Goal: Task Accomplishment & Management: Use online tool/utility

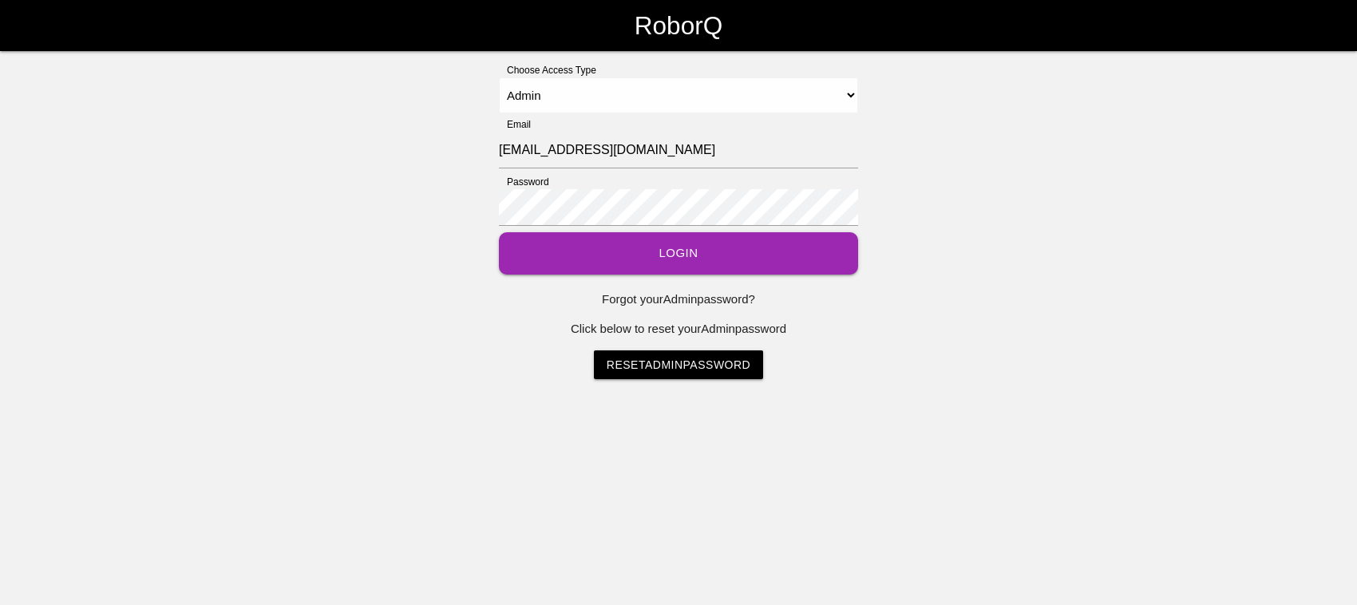
select select "Admin"
click at [631, 244] on button "Login" at bounding box center [678, 253] width 359 height 42
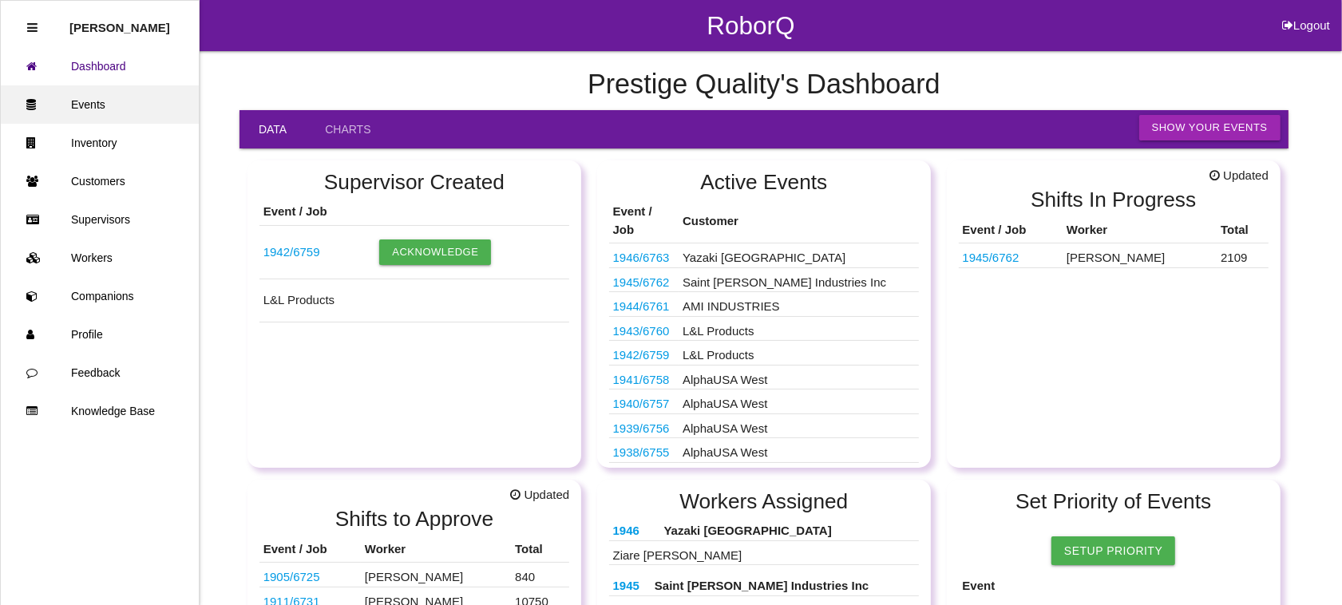
click at [100, 106] on link "Events" at bounding box center [100, 104] width 198 height 38
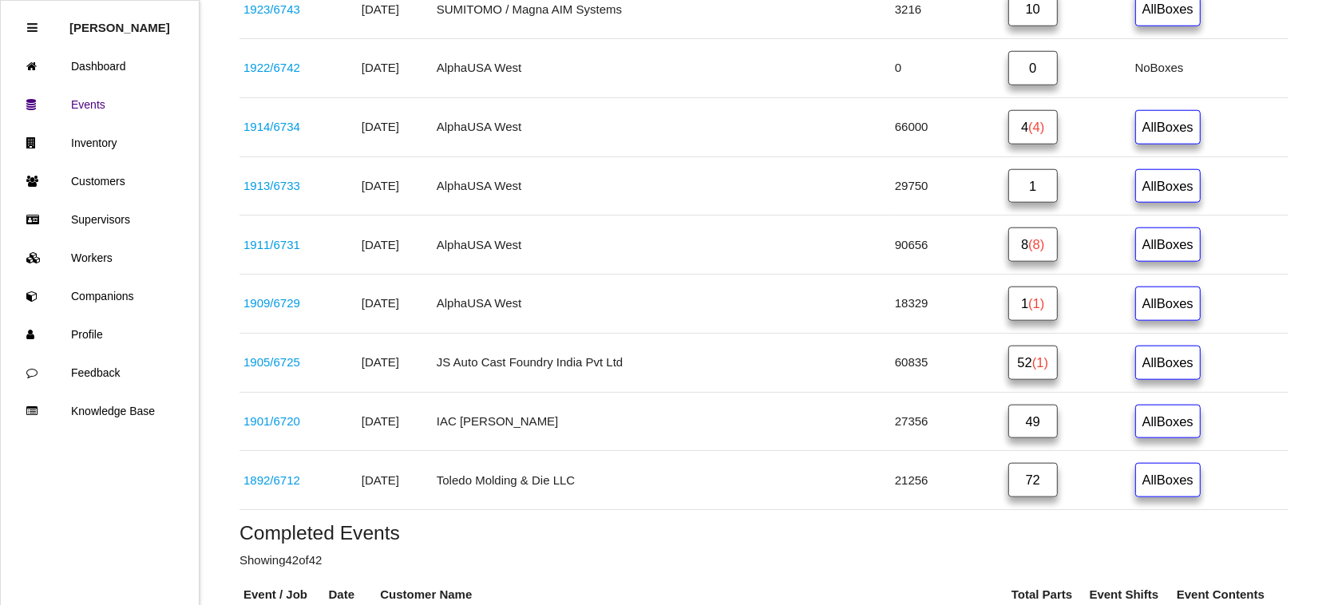
scroll to position [1397, 0]
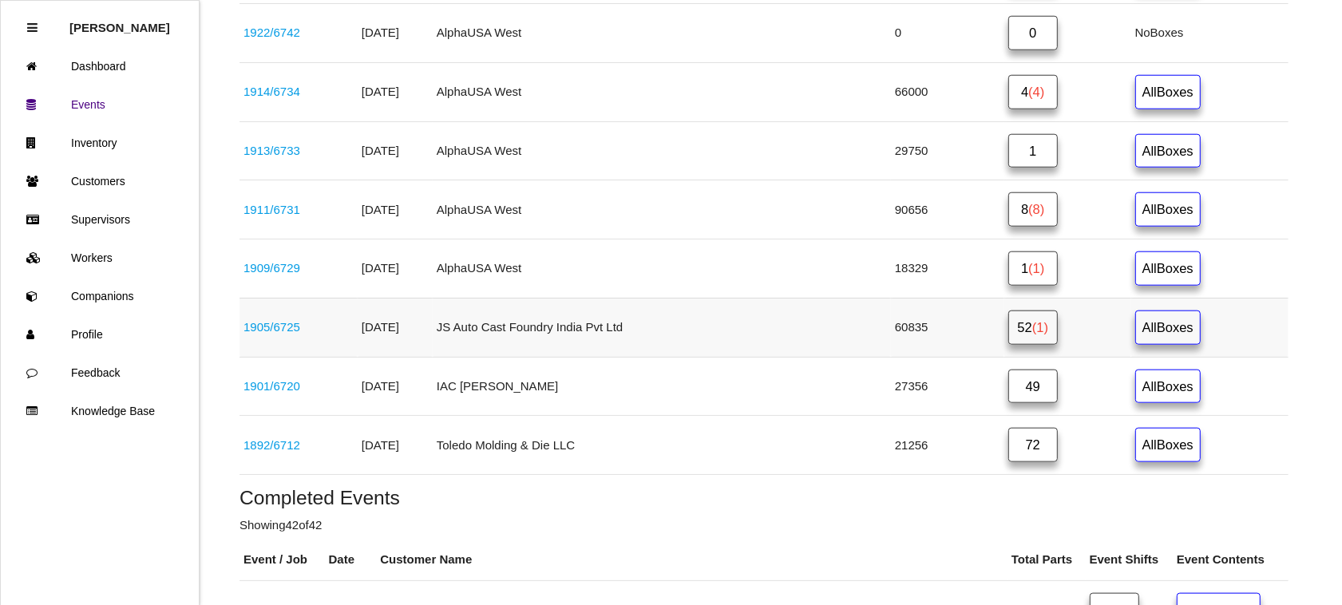
click at [1008, 331] on link "52 (1)" at bounding box center [1032, 328] width 49 height 34
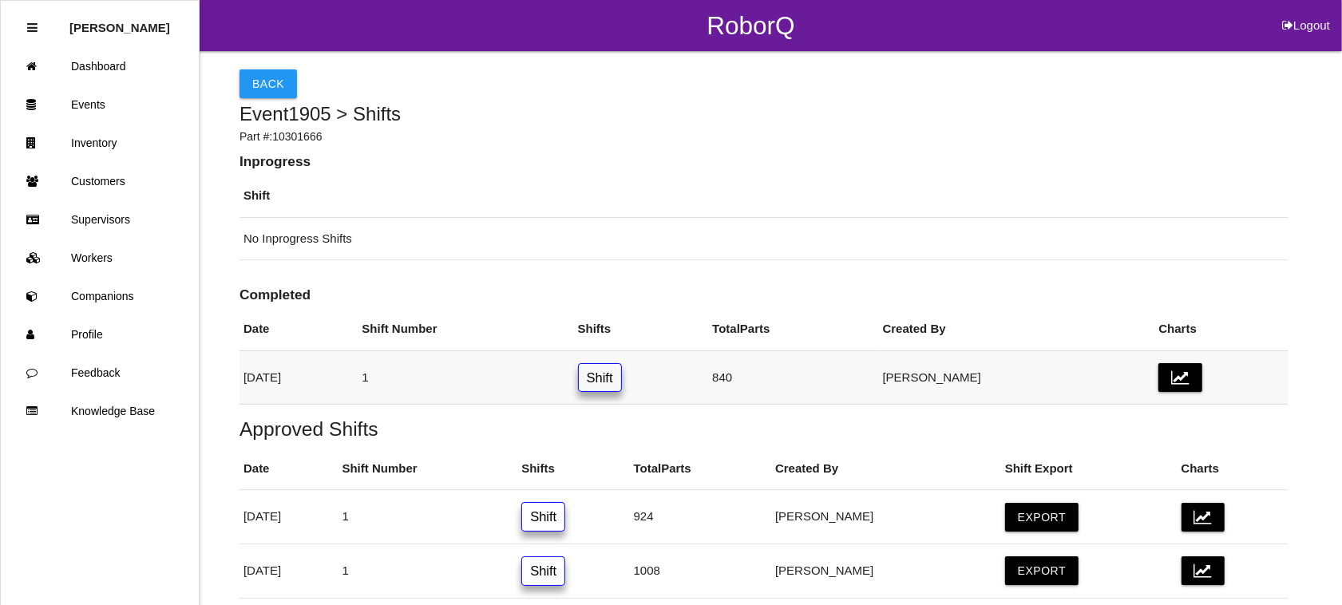
click at [622, 385] on link "Shift" at bounding box center [600, 378] width 44 height 30
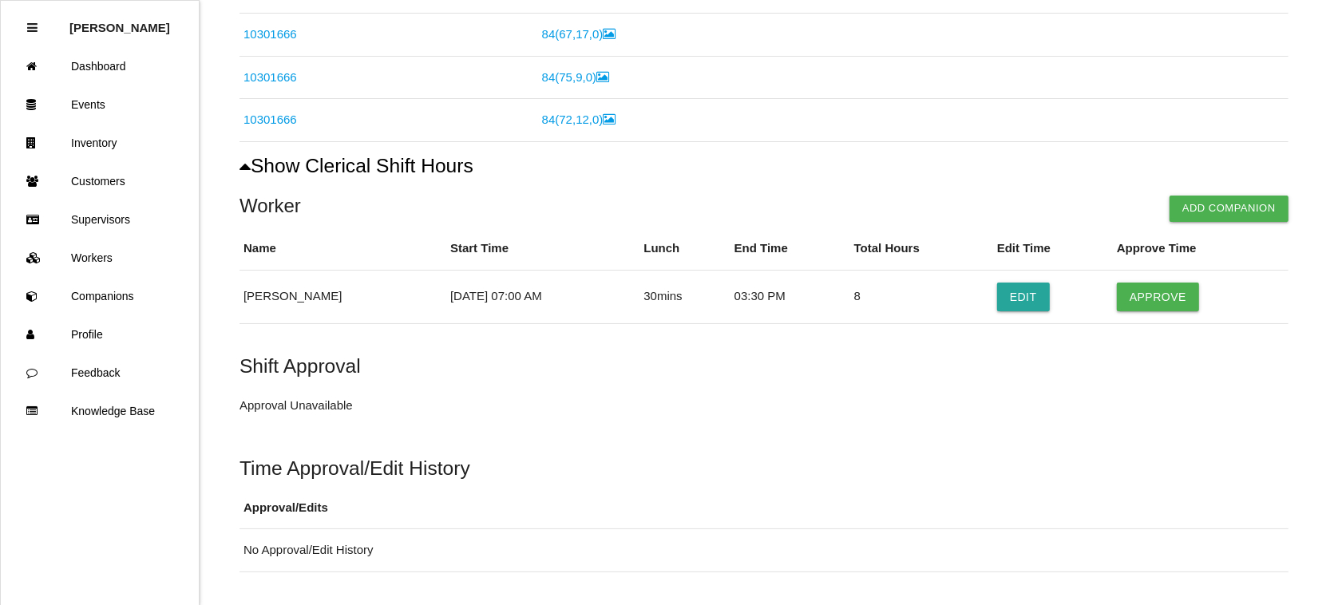
scroll to position [653, 0]
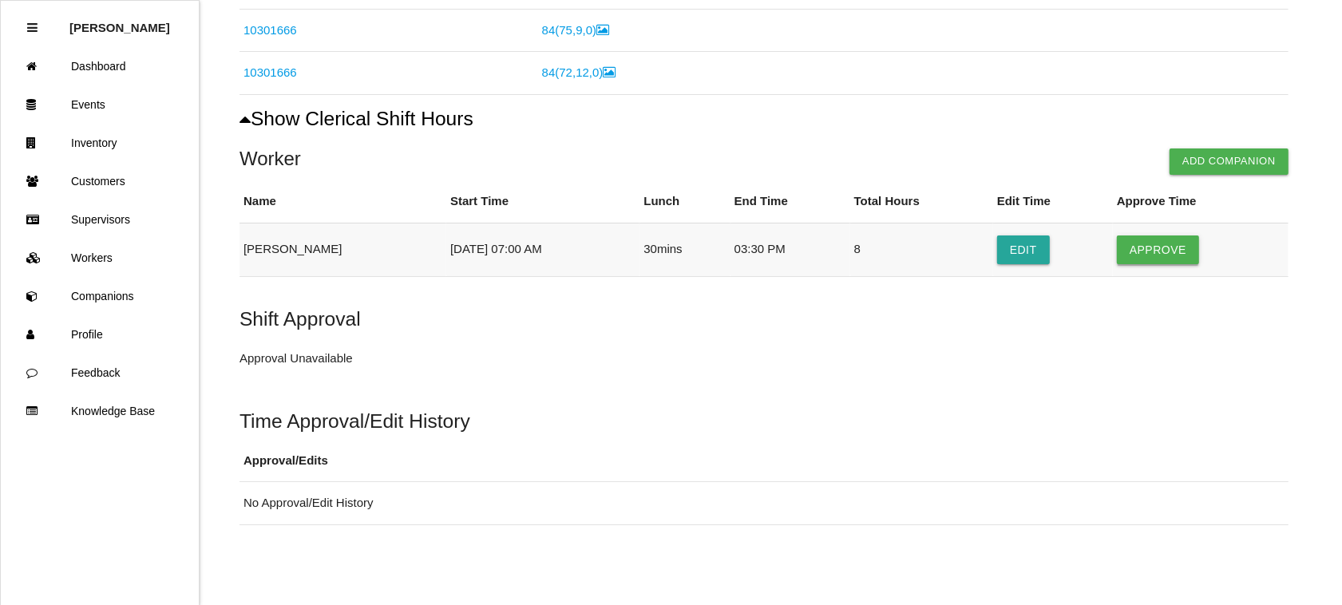
click at [1154, 251] on button "Approve" at bounding box center [1158, 250] width 82 height 29
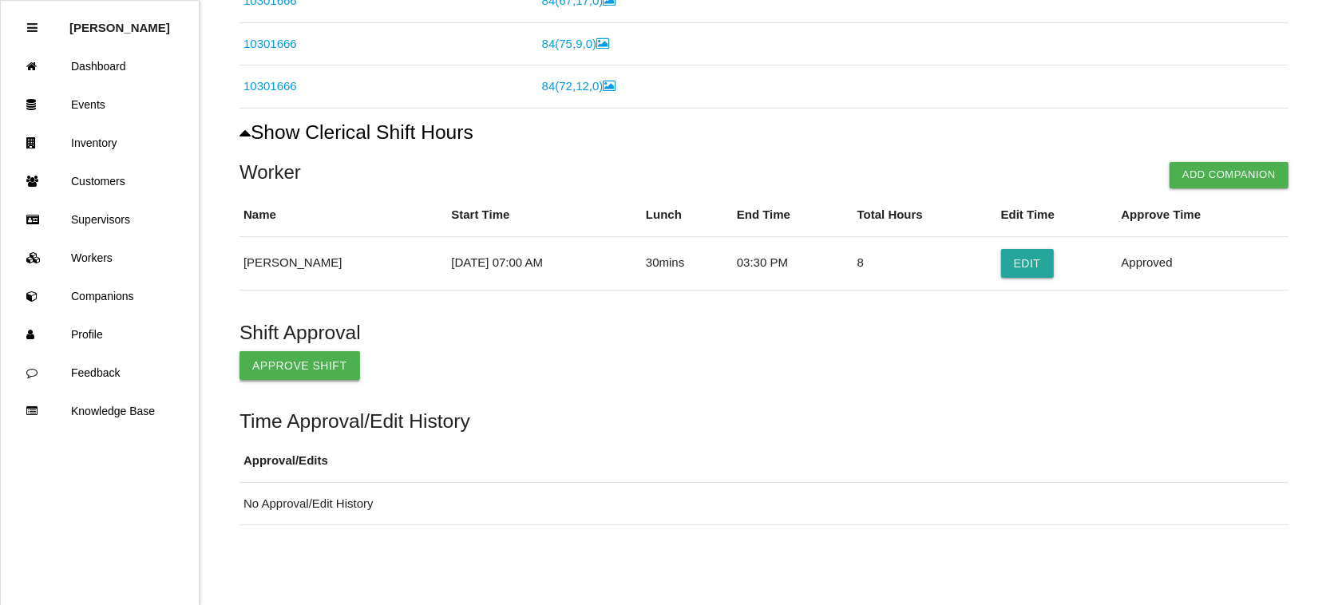
click at [298, 365] on button "Approve Shift" at bounding box center [299, 365] width 121 height 29
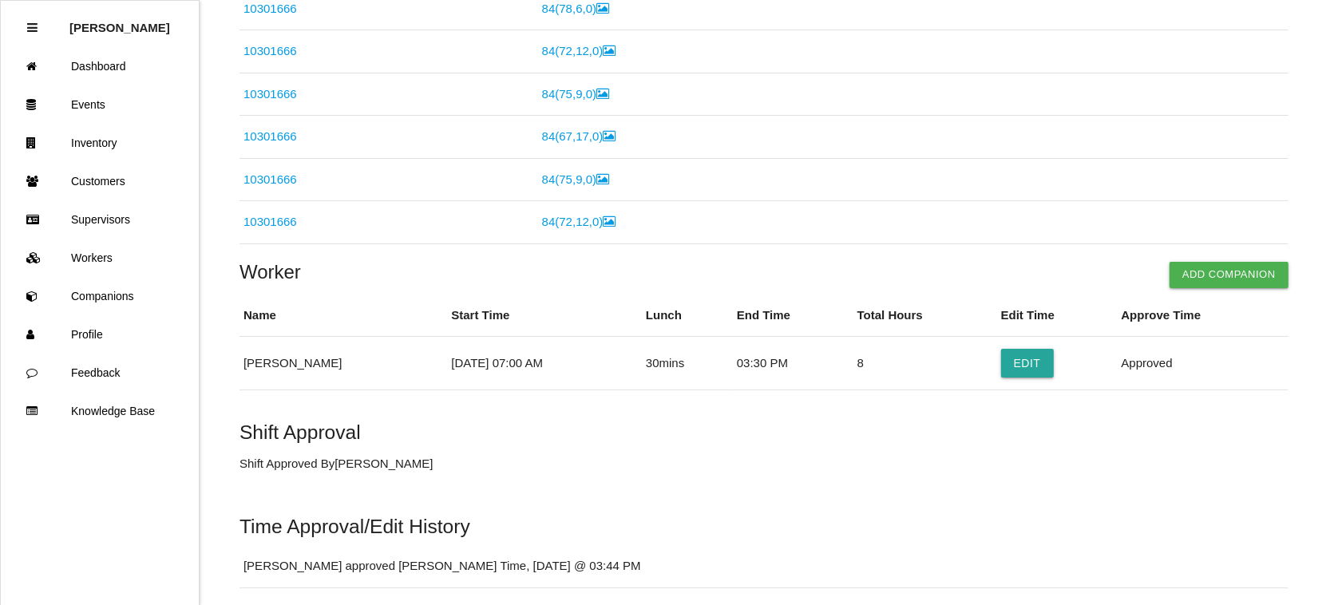
scroll to position [467, 0]
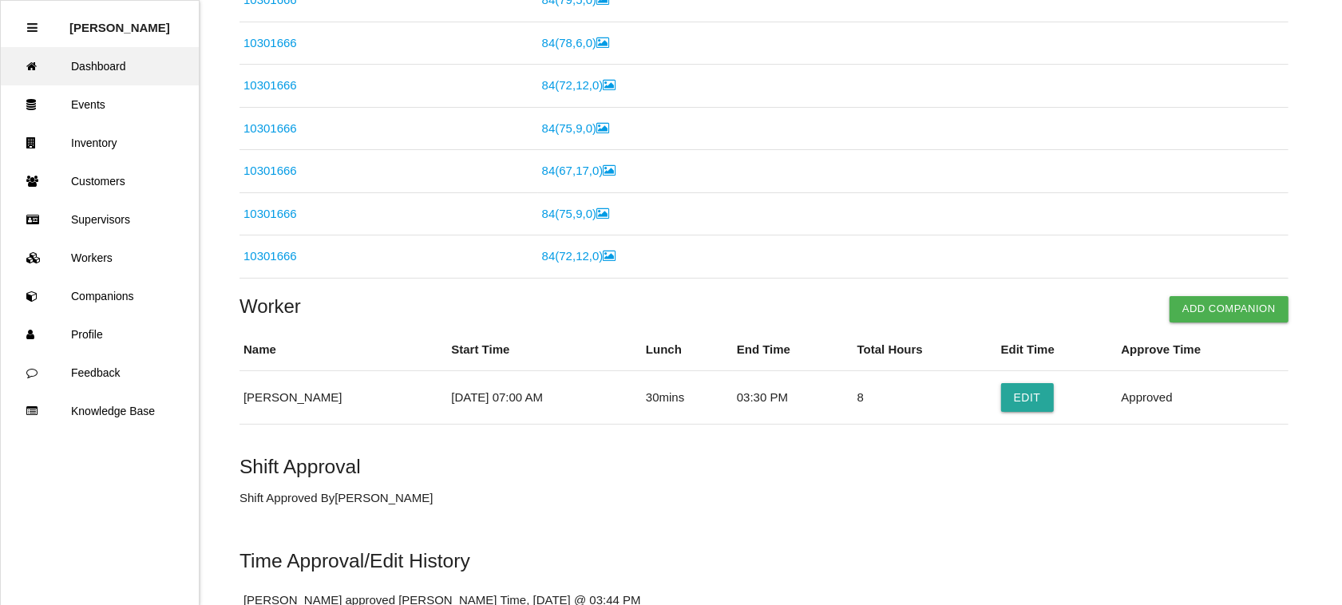
click at [105, 61] on link "Dashboard" at bounding box center [100, 66] width 198 height 38
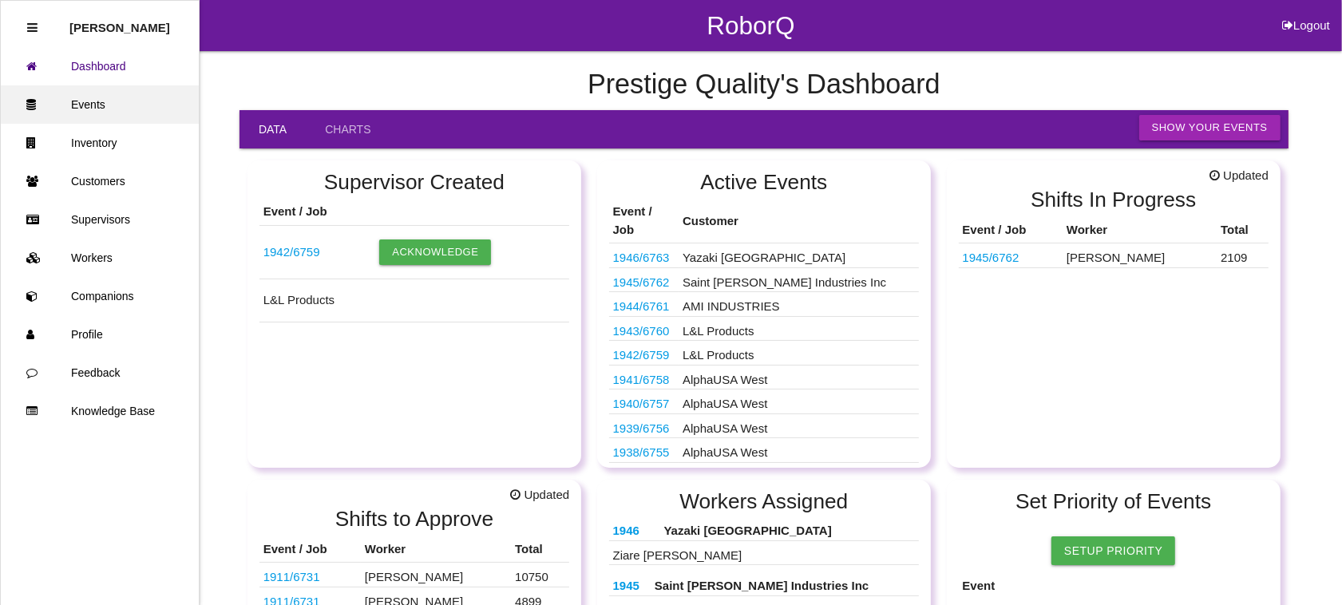
click at [77, 100] on link "Events" at bounding box center [100, 104] width 198 height 38
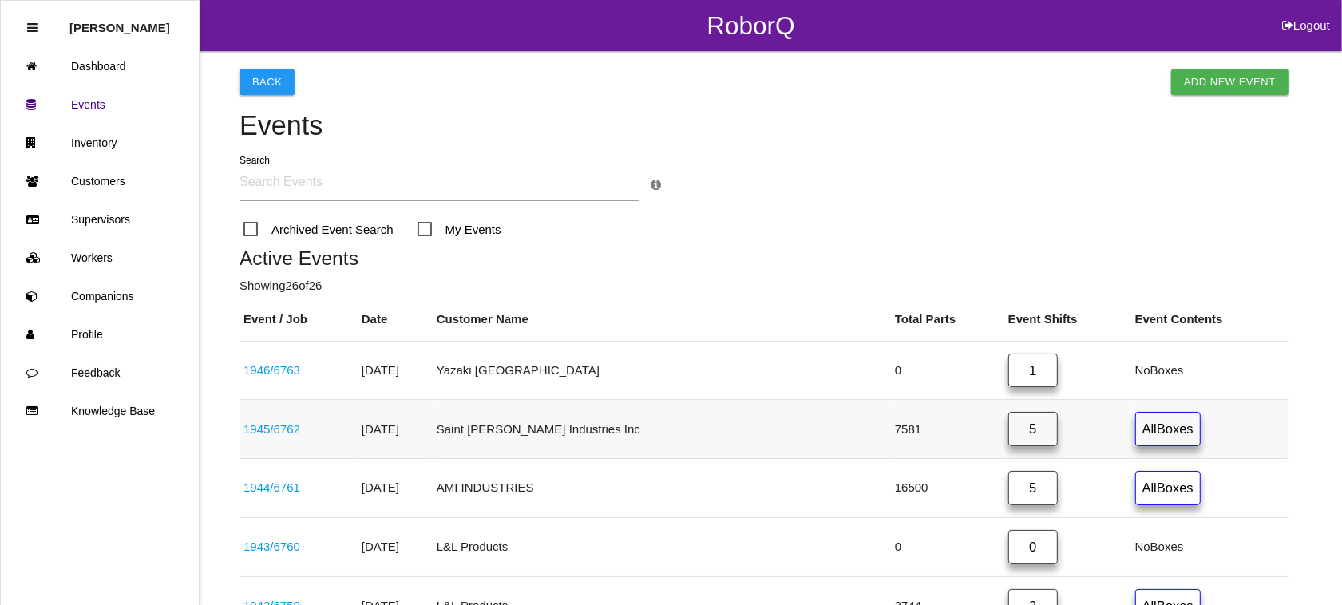
click at [265, 426] on link "1945 / 6762" at bounding box center [271, 429] width 57 height 14
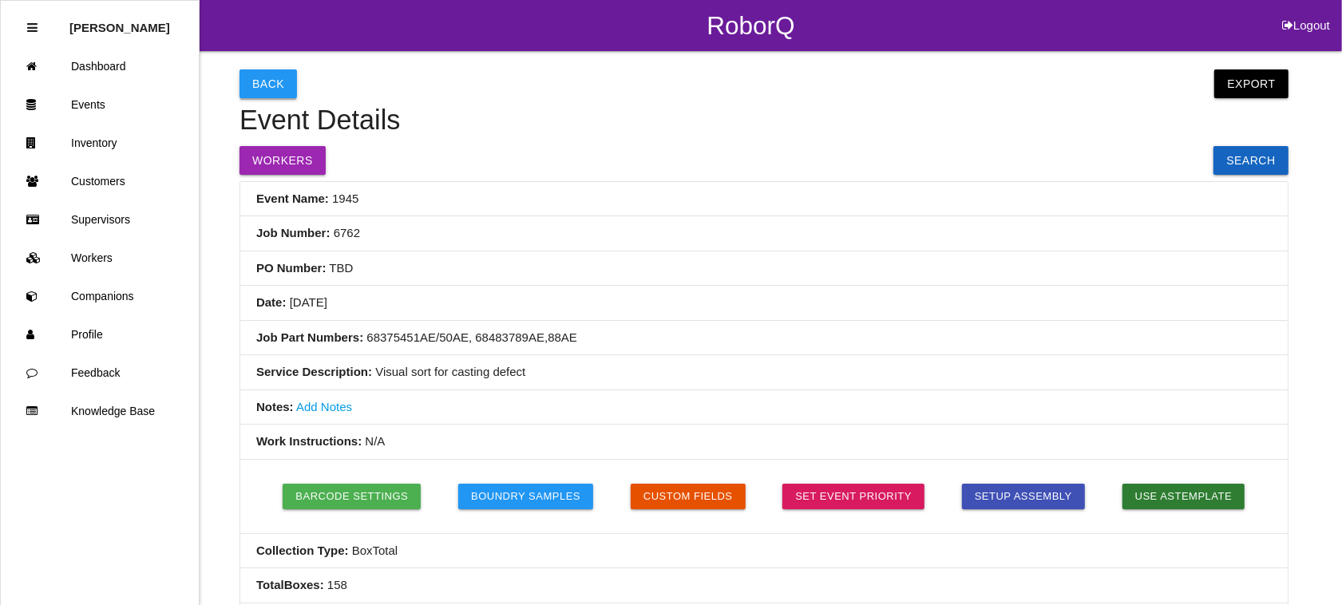
click at [263, 80] on button "Back" at bounding box center [267, 83] width 57 height 29
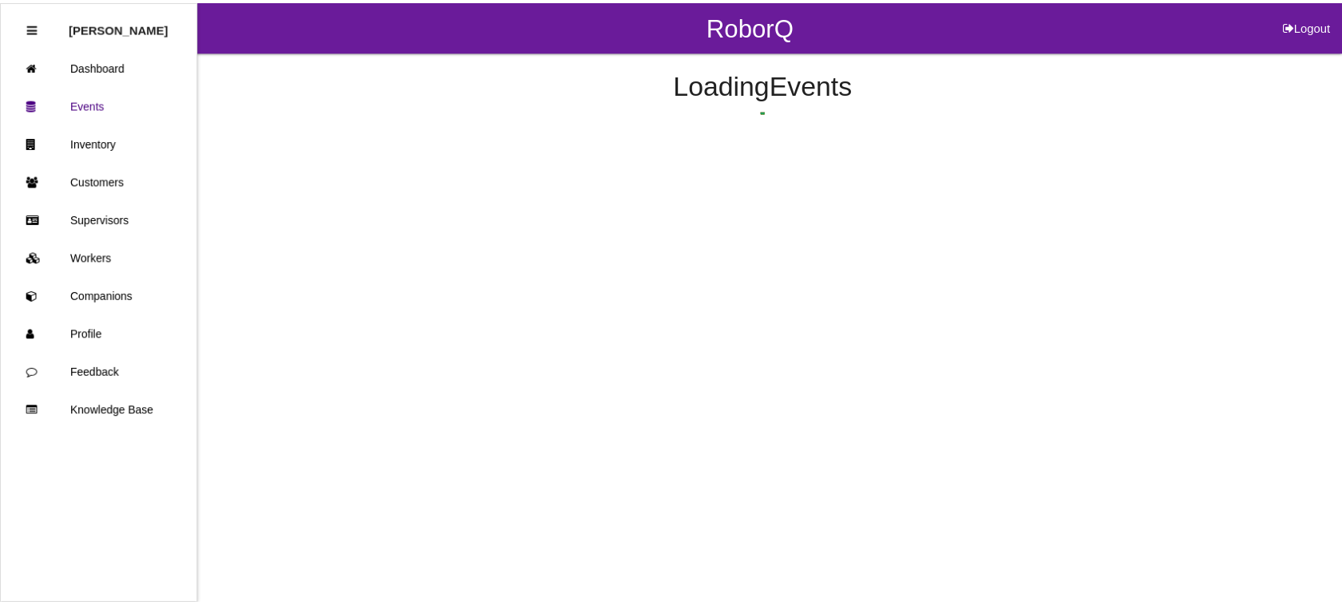
scroll to position [102, 0]
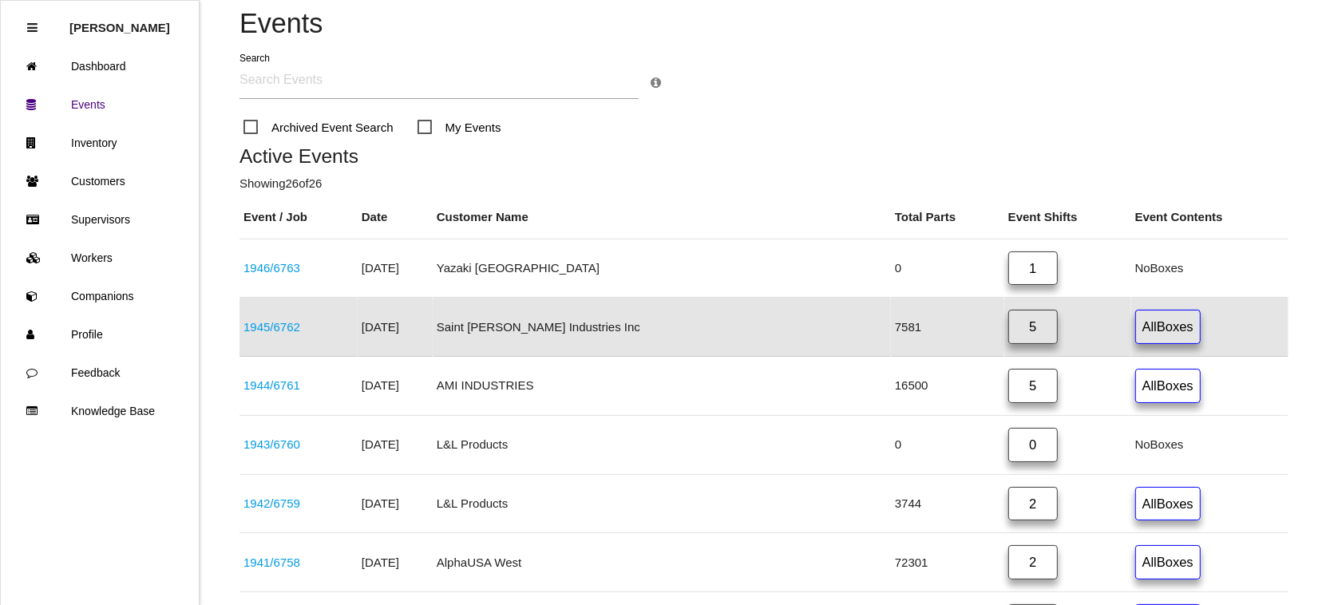
click at [1014, 331] on link "5" at bounding box center [1032, 327] width 49 height 34
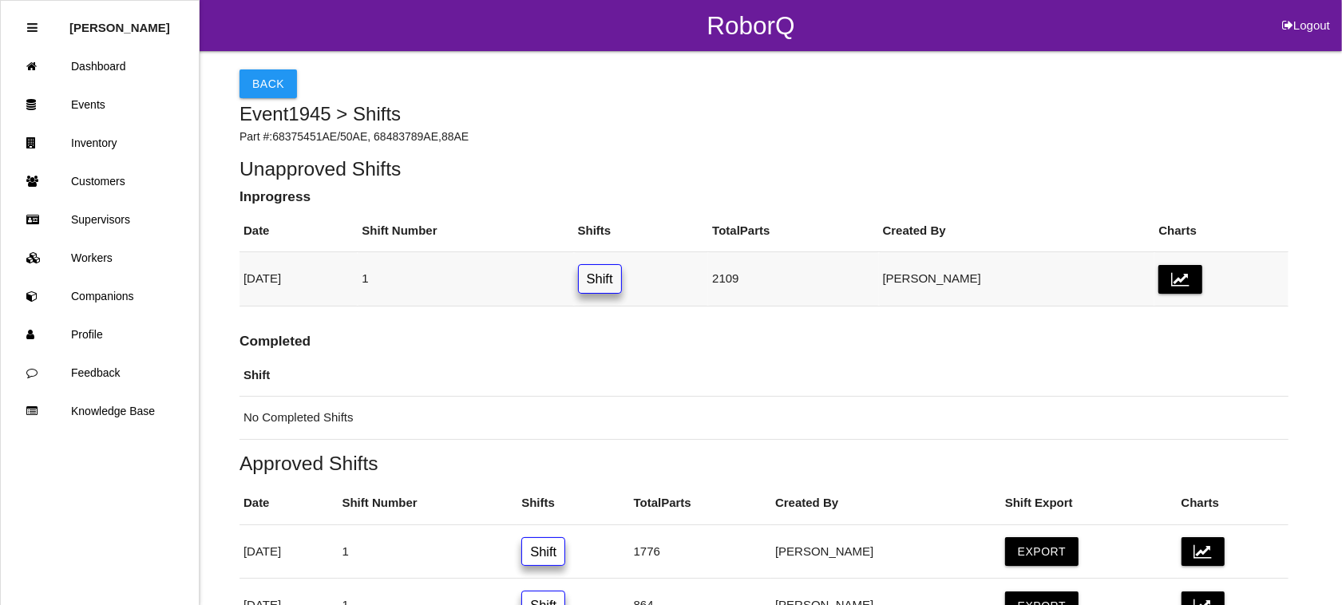
click at [622, 284] on link "Shift" at bounding box center [600, 279] width 44 height 30
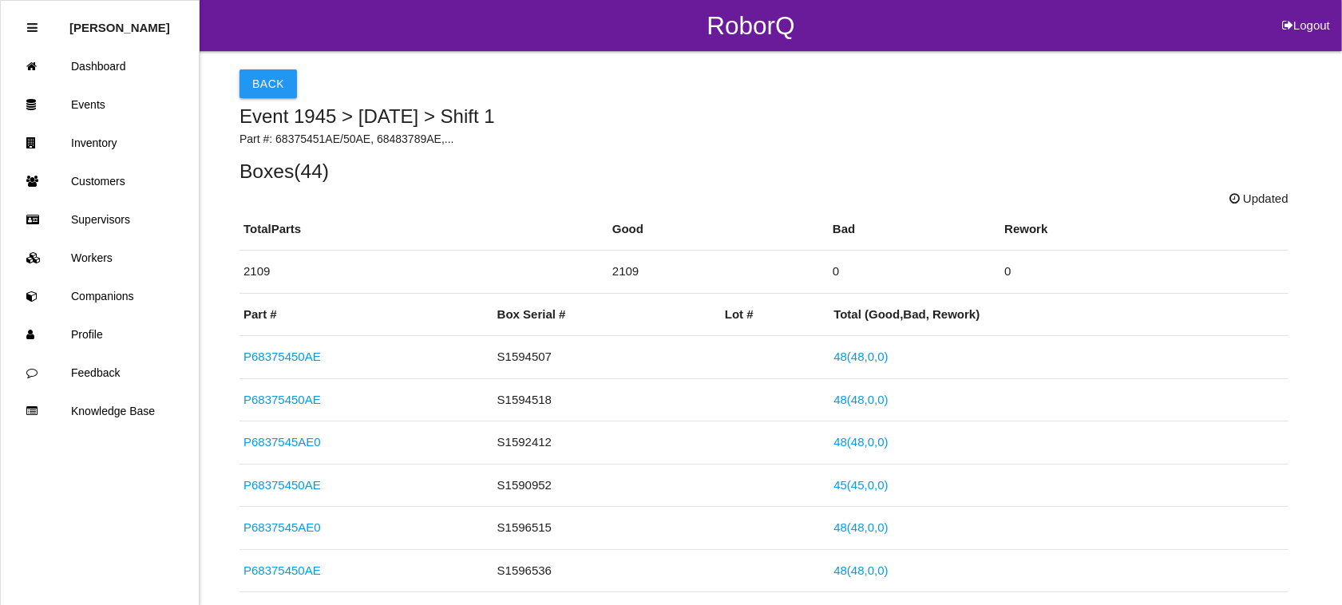
click at [1315, 12] on button "Logout" at bounding box center [1306, 6] width 72 height 12
select select "Admin"
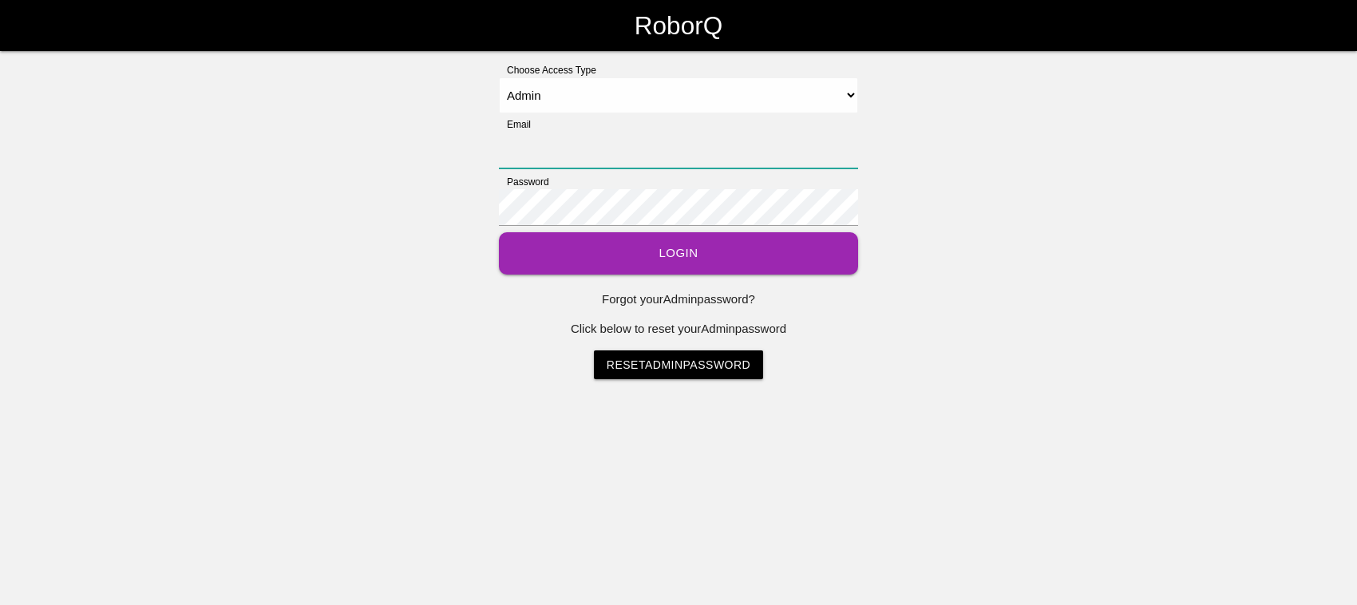
type input "[EMAIL_ADDRESS][DOMAIN_NAME]"
